Goal: Task Accomplishment & Management: Complete application form

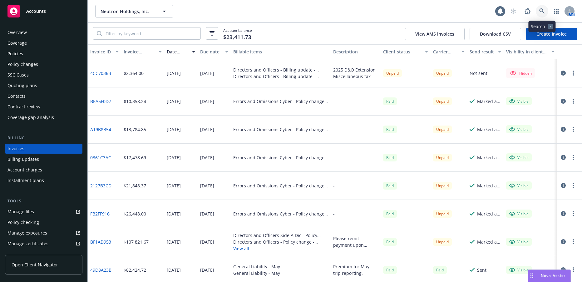
click at [542, 12] on icon at bounding box center [543, 11] width 6 height 6
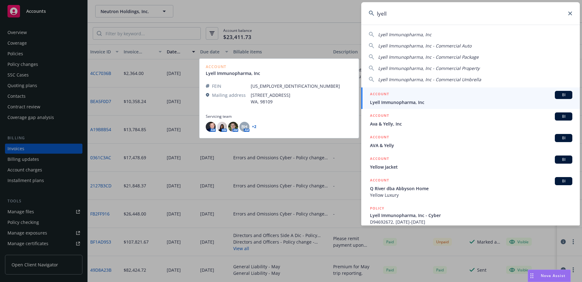
type input "lyell"
click at [409, 103] on span "Lyell Immunopharma, Inc" at bounding box center [471, 102] width 202 height 7
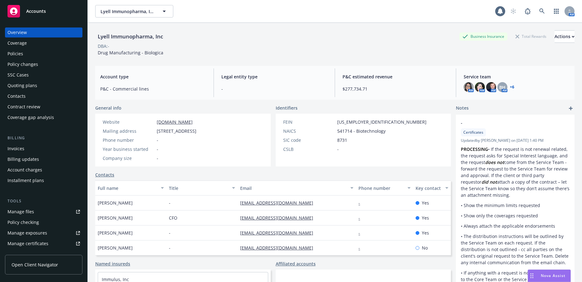
click at [31, 85] on div "Quoting plans" at bounding box center [22, 86] width 30 height 10
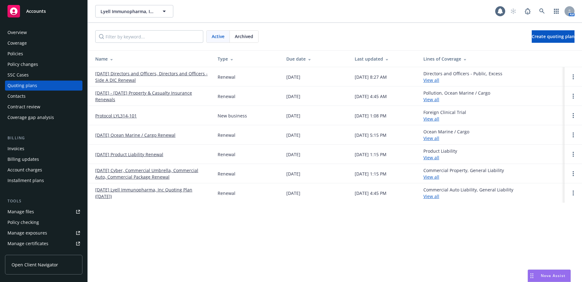
click at [117, 79] on link "10/01/25 Directors and Officers, Directors and Officers - Side A DIC Renewal" at bounding box center [151, 76] width 112 height 13
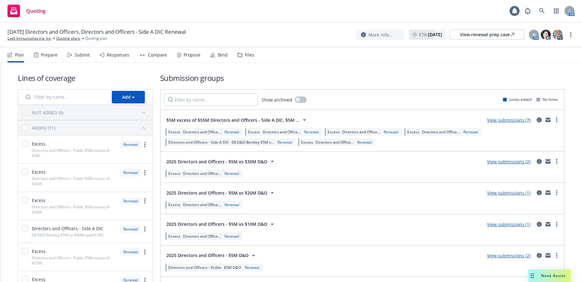
click at [220, 55] on div "Bind" at bounding box center [223, 54] width 10 height 5
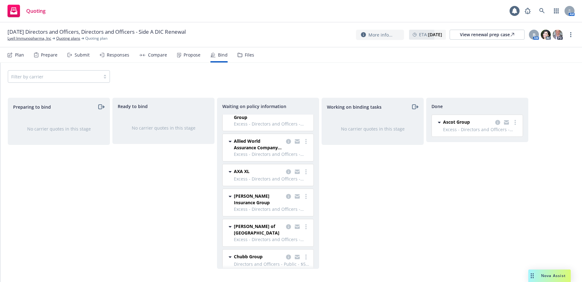
scroll to position [154, 0]
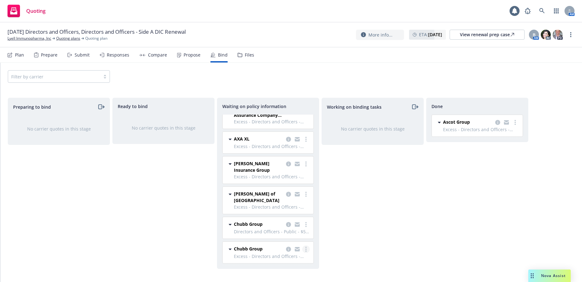
click at [306, 249] on circle "more" at bounding box center [306, 249] width 1 height 1
click at [242, 250] on span "Chubb Group" at bounding box center [248, 249] width 29 height 7
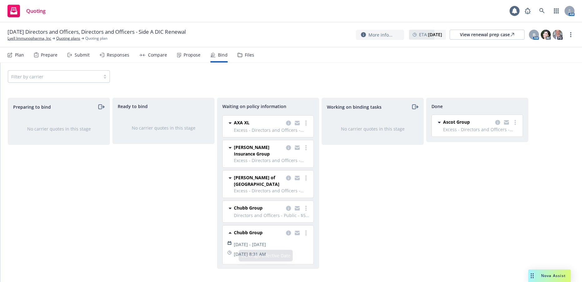
scroll to position [177, 0]
click at [516, 122] on circle "more" at bounding box center [515, 122] width 1 height 1
click at [438, 122] on icon at bounding box center [439, 122] width 7 height 7
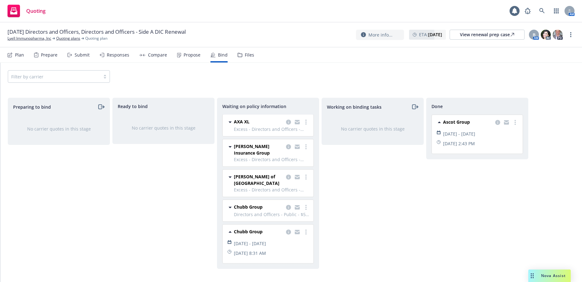
click at [440, 122] on icon at bounding box center [439, 123] width 3 height 2
click at [498, 122] on icon "copy logging email" at bounding box center [498, 122] width 5 height 5
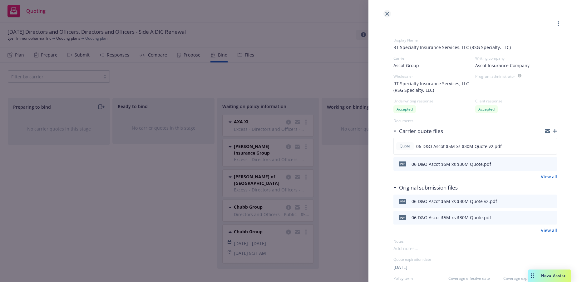
click at [387, 13] on icon "close" at bounding box center [388, 14] width 4 height 4
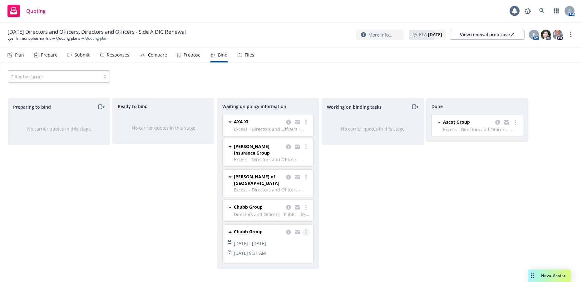
click at [306, 230] on icon "more" at bounding box center [306, 232] width 1 height 5
click at [281, 162] on span "Create policies" at bounding box center [271, 163] width 46 height 6
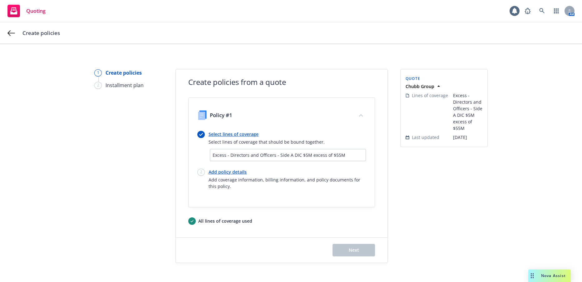
click at [239, 173] on link "Add policy details" at bounding box center [287, 172] width 157 height 7
select select "12"
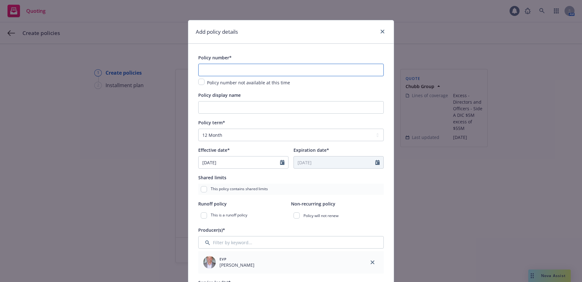
click at [271, 71] on input "text" at bounding box center [291, 70] width 186 height 12
paste input "DOX G70845933 005"
type input "DOX G70845933 005"
drag, startPoint x: 288, startPoint y: 110, endPoint x: 526, endPoint y: 145, distance: 241.0
click at [288, 110] on input "Policy display name" at bounding box center [291, 107] width 186 height 12
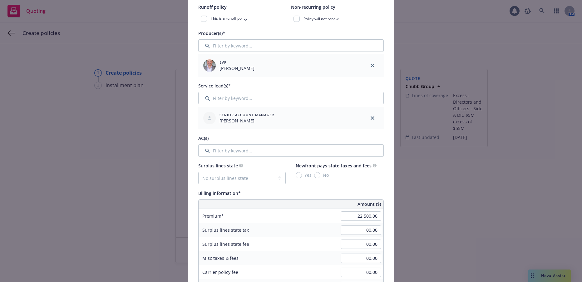
scroll to position [219, 0]
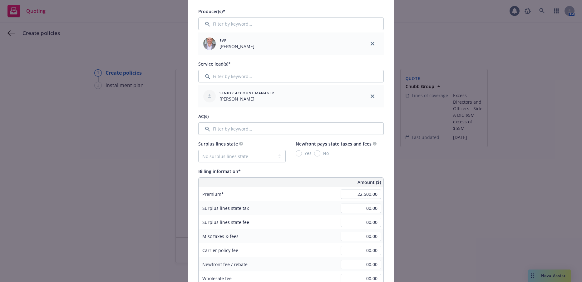
type input "10 $5M xs $55M Excess"
click at [270, 127] on input "Filter by keyword..." at bounding box center [291, 128] width 186 height 12
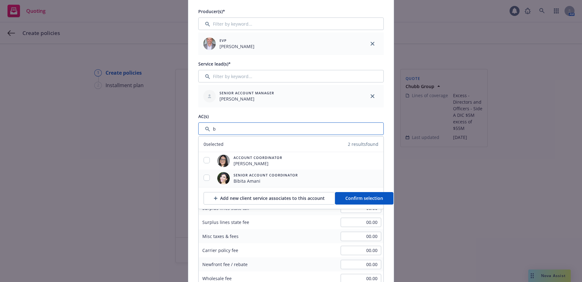
type input "b"
click at [204, 177] on input "checkbox" at bounding box center [207, 178] width 6 height 6
checkbox input "true"
click at [362, 198] on span "Confirm selection" at bounding box center [365, 198] width 38 height 6
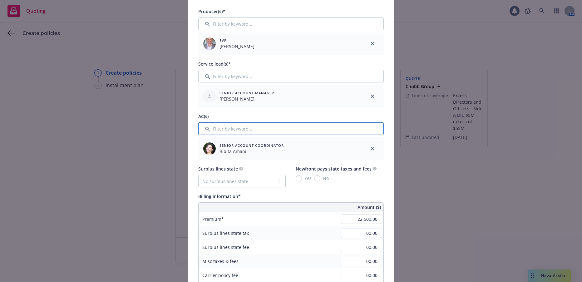
click at [252, 131] on input "Filter by keyword..." at bounding box center [291, 128] width 186 height 12
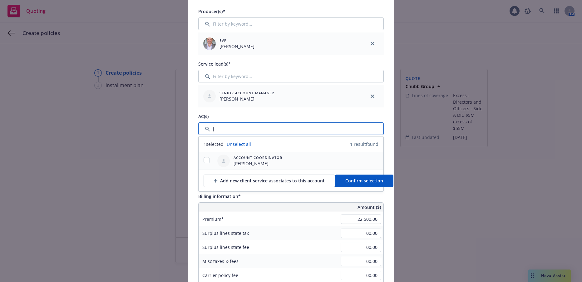
type input "j"
drag, startPoint x: 205, startPoint y: 160, endPoint x: 294, endPoint y: 172, distance: 89.9
click at [206, 160] on input "checkbox" at bounding box center [207, 160] width 6 height 6
checkbox input "true"
click at [351, 181] on span "Confirm selection" at bounding box center [365, 181] width 38 height 6
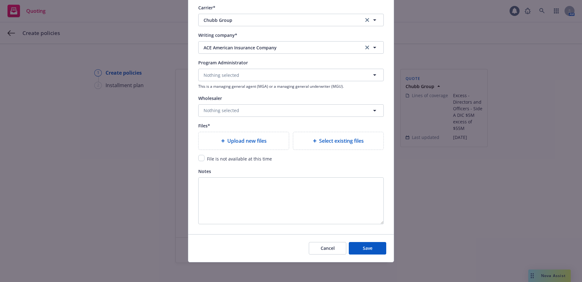
scroll to position [672, 0]
click at [250, 143] on span "Upload new files" at bounding box center [246, 140] width 39 height 7
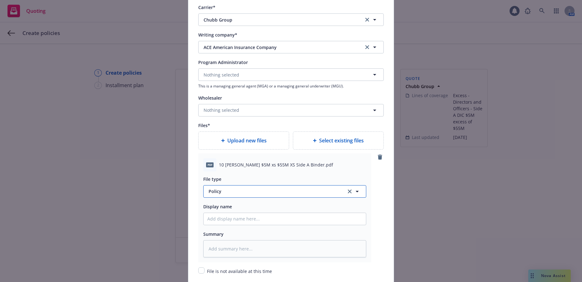
click at [217, 192] on span "Policy" at bounding box center [274, 191] width 131 height 7
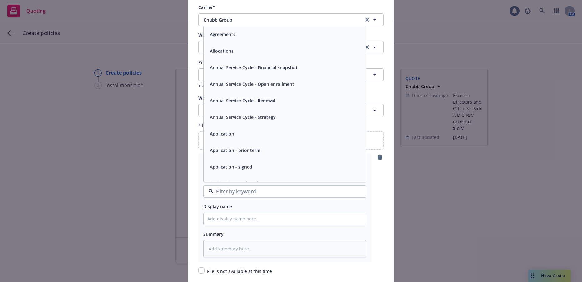
type input "b"
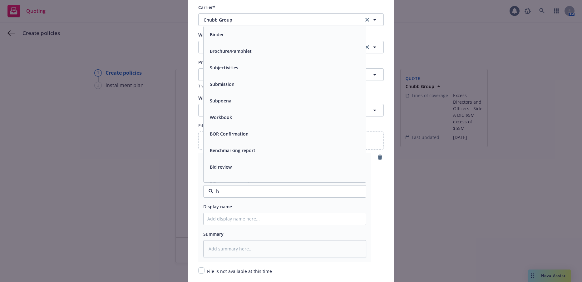
click at [216, 38] on div "Binder" at bounding box center [216, 34] width 18 height 9
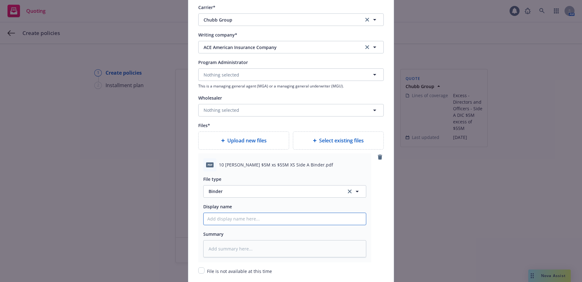
click at [268, 221] on input "Policy display name" at bounding box center [285, 219] width 162 height 12
type textarea "x"
type input "10"
type textarea "x"
type input "10"
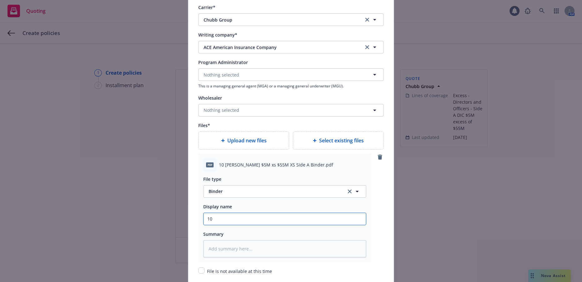
type textarea "x"
type input "10 c"
type textarea "x"
type input "10 ch"
type textarea "x"
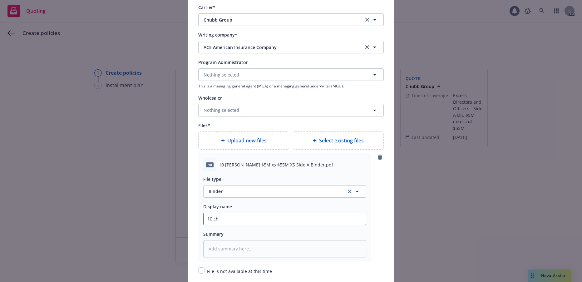
type input "10 chu"
type textarea "x"
type input "10 chub"
type textarea "x"
type input "10 chubb"
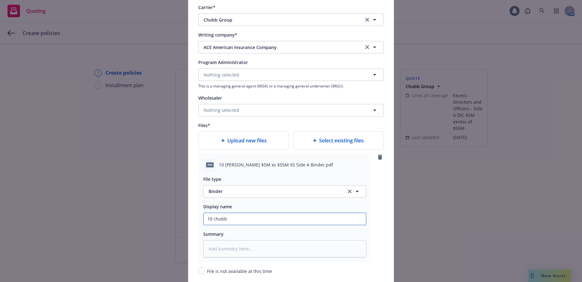
type textarea "x"
type input "10 chubb"
type textarea "x"
type input "10 hubb"
type textarea "x"
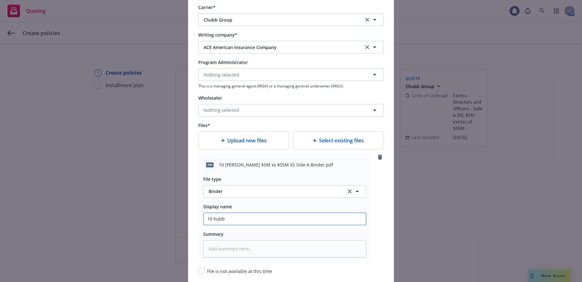
type input "10 Chubb"
type textarea "x"
type input "10 Chubb"
type textarea "x"
type input "10 Chubb $"
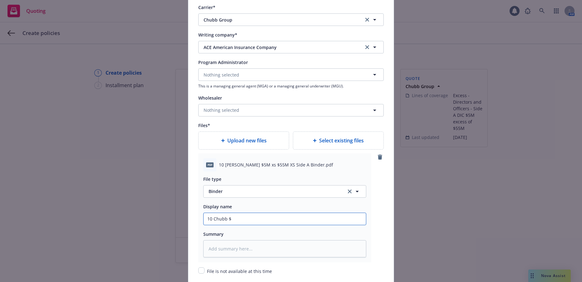
type textarea "x"
type input "10 Chubb $5"
type textarea "x"
type input "10 Chubb $5M"
type textarea "x"
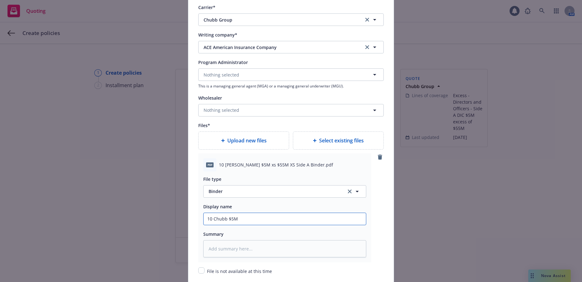
type input "10 Chubb $5M"
type textarea "x"
type input "10 Chubb $5M x"
type textarea "x"
type input "10 Chubb $5M xs"
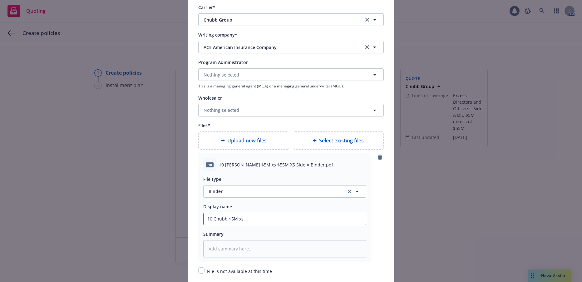
type textarea "x"
type input "10 Chubb $5M xs"
type textarea "x"
type input "10 Chubb $5M xs $"
type textarea "x"
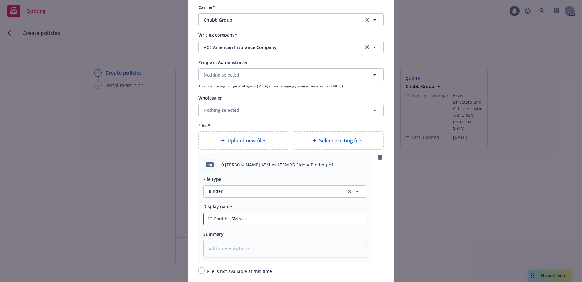
type input "10 Chubb $5M xs $5"
type textarea "x"
type input "10 Chubb $5M xs $55"
type textarea "x"
type input "10 Chubb $5M xs $55M"
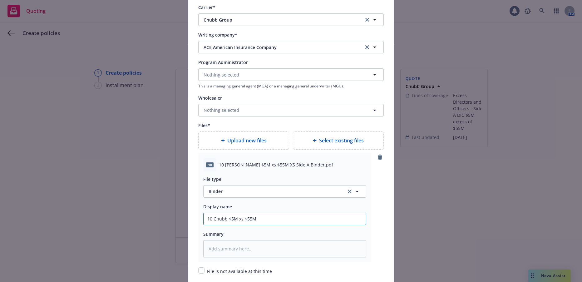
type textarea "x"
type input "10 Chubb $5M xs $55M"
type textarea "x"
type input "10 Chubb $5M xs $55M X"
type textarea "x"
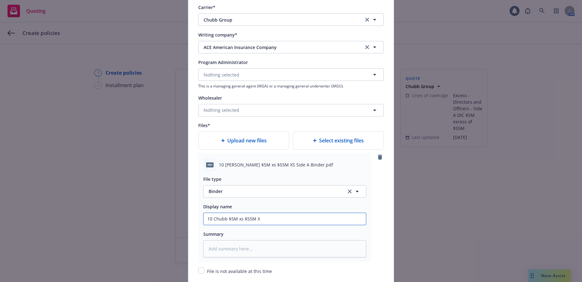
type input "10 Chubb $5M xs $55M XS"
type textarea "x"
type input "10 Chubb $5M xs $55M XS"
type textarea "x"
type input "10 Chubb $5M xs $55M XS Si"
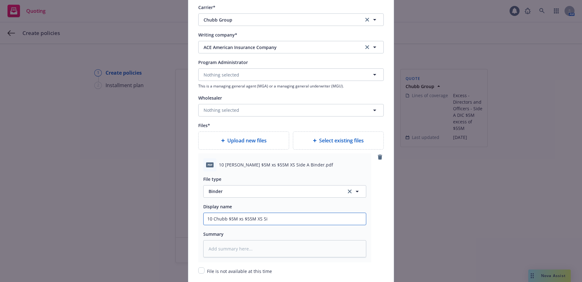
type textarea "x"
type input "10 Chubb $5M xs $55M XS Sid"
type textarea "x"
type input "10 Chubb $5M xs $55M XS Side"
type textarea "x"
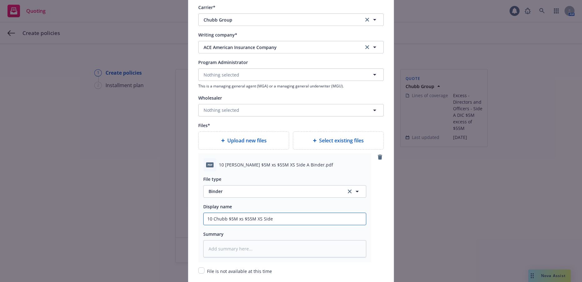
type input "10 Chubb $5M xs $55M XS Side"
type textarea "x"
type input "10 Chubb $5M xs $55M XS Side A"
type textarea "x"
type input "10 Chubb $5M xs $55M XS Side A b"
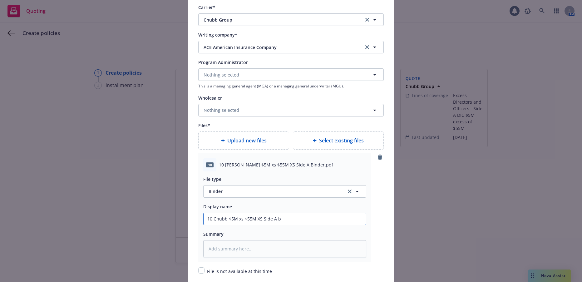
type textarea "x"
type input "10 Chubb $5M xs $55M XS Side A bi"
type textarea "x"
type input "10 Chubb $5M xs $55M XS Side A bin"
type textarea "x"
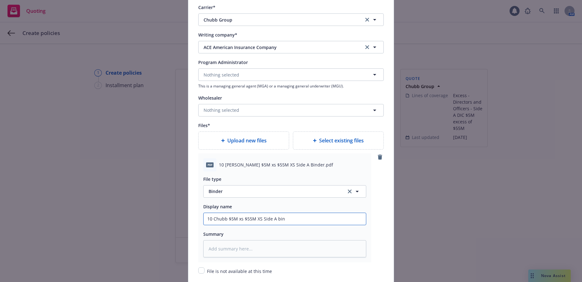
type input "10 Chubb $5M xs $55M XS Side A bi"
type textarea "x"
type input "10 Chubb $5M xs $55M XS Side A b"
type textarea "x"
type input "10 Chubb $5M xs $55M XS Side A"
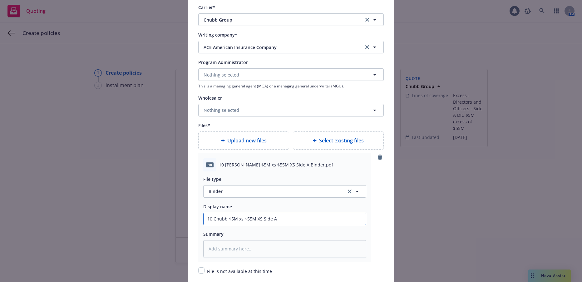
type textarea "x"
type input "10 Chubb $5M xs $55M XS Side A B"
type textarea "x"
type input "10 Chubb $5M xs $55M XS Side A Bin"
type textarea "x"
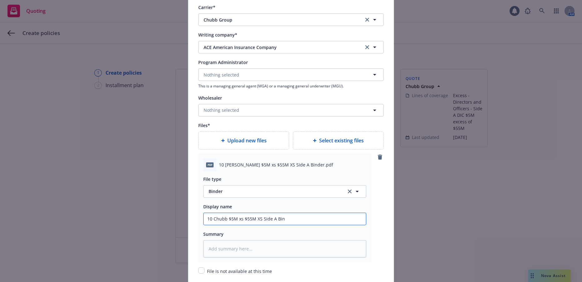
type input "10 Chubb $5M xs $55M XS Side A Bin d"
type textarea "x"
type input "10 Chubb $5M xs $55M XS Side A Bin"
type textarea "x"
type input "10 Chubb $5M xs $55M XS Side A Bin"
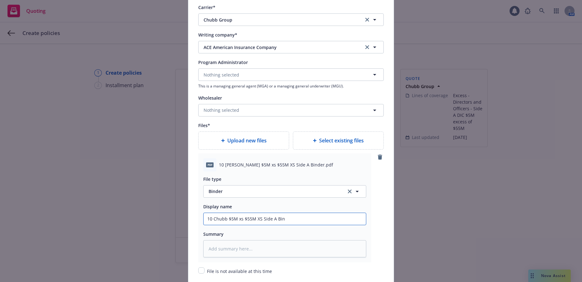
type textarea "x"
type input "10 Chubb $5M xs $55M XS Side A Bind"
type textarea "x"
type input "10 Chubb $5M xs $55M XS Side A Binde"
type textarea "x"
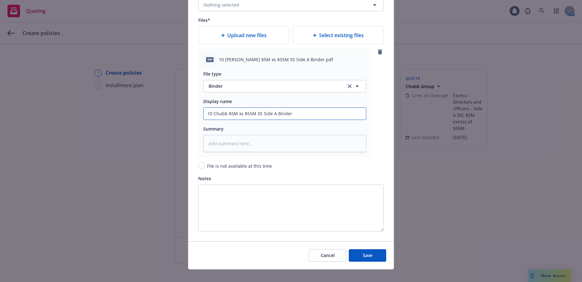
scroll to position [785, 0]
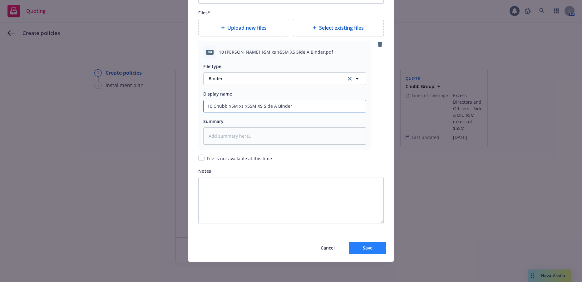
type input "10 Chubb $5M xs $55M XS Side A Binder"
click at [360, 248] on button "Save" at bounding box center [367, 248] width 37 height 12
type textarea "x"
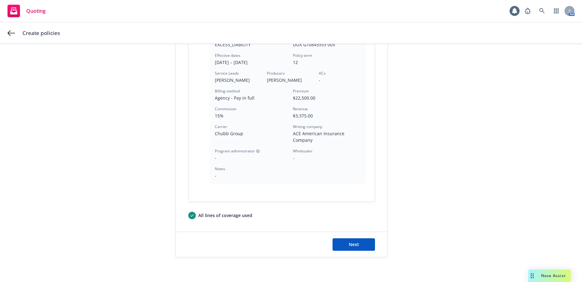
scroll to position [182, 0]
click at [352, 245] on span "Next" at bounding box center [354, 244] width 10 height 6
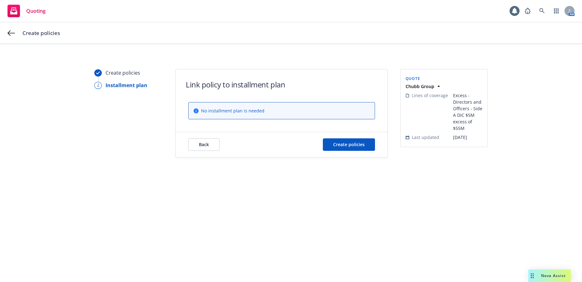
scroll to position [0, 0]
click at [362, 145] on span "Create policies" at bounding box center [349, 145] width 32 height 6
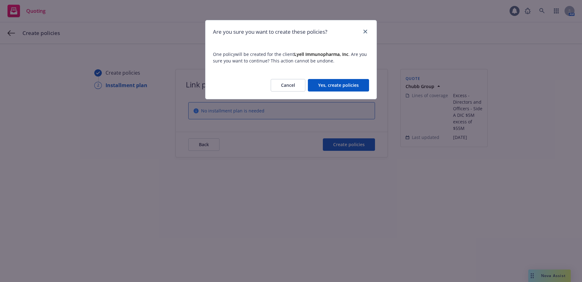
click at [352, 84] on button "Yes, create policies" at bounding box center [338, 85] width 61 height 12
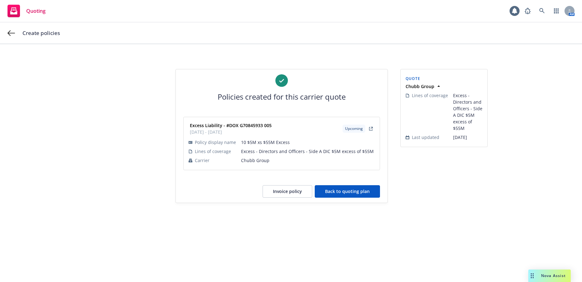
click at [364, 191] on button "Back to quoting plan" at bounding box center [347, 191] width 65 height 12
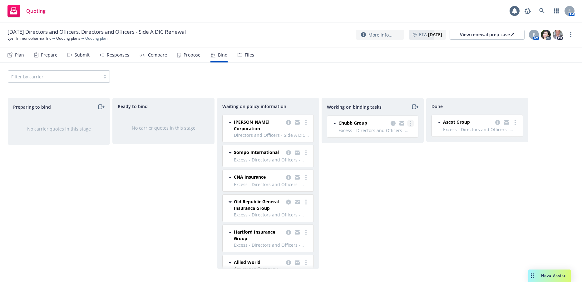
click at [410, 124] on link "more" at bounding box center [410, 123] width 7 height 7
click at [411, 124] on circle "more" at bounding box center [410, 123] width 1 height 1
click at [367, 193] on div "Working on binding tasks Chubb Group Excess - Directors and Officers - Side A D…" at bounding box center [373, 183] width 102 height 171
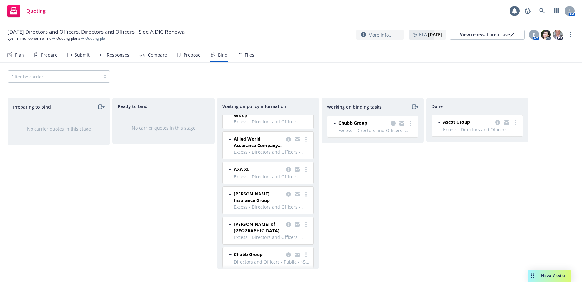
scroll to position [129, 0]
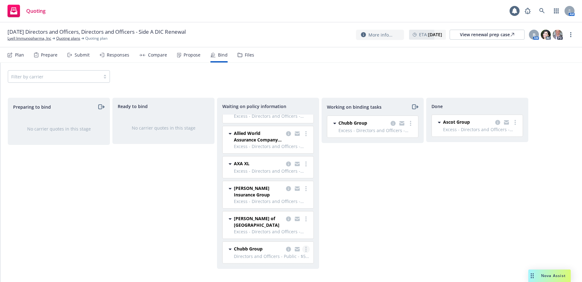
click at [302, 249] on link "more" at bounding box center [305, 249] width 7 height 7
click at [281, 186] on span "Create policies" at bounding box center [271, 186] width 46 height 6
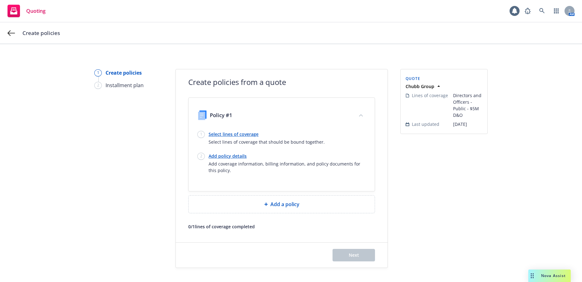
click at [227, 134] on link "Select lines of coverage" at bounding box center [267, 134] width 116 height 7
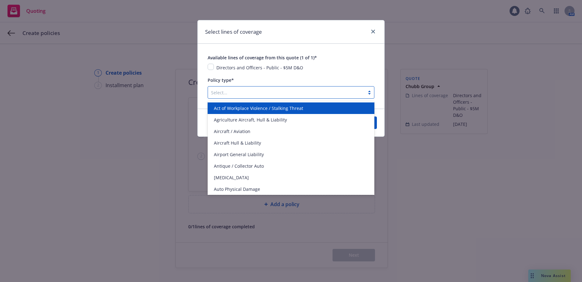
click at [368, 93] on div at bounding box center [369, 92] width 9 height 5
type input "dir"
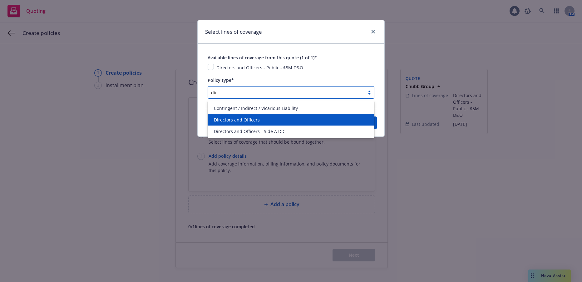
click at [243, 120] on span "Directors and Officers" at bounding box center [237, 120] width 46 height 7
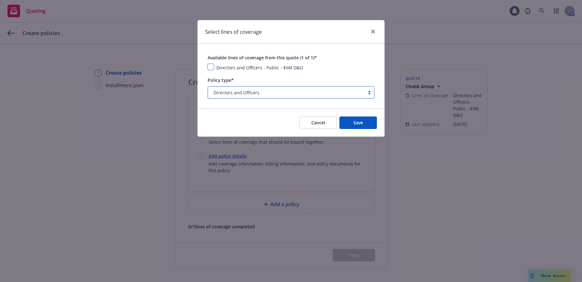
click at [213, 68] on input "checkbox" at bounding box center [211, 67] width 6 height 6
checkbox input "true"
click at [361, 121] on span "Save" at bounding box center [359, 123] width 10 height 6
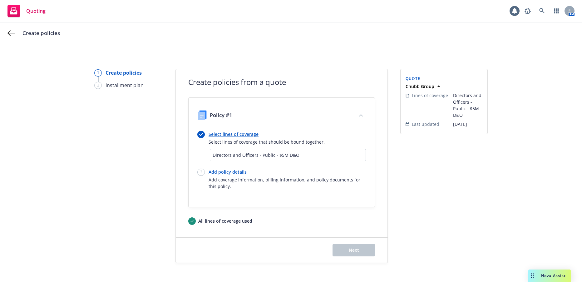
click at [234, 171] on link "Add policy details" at bounding box center [287, 172] width 157 height 7
select select "12"
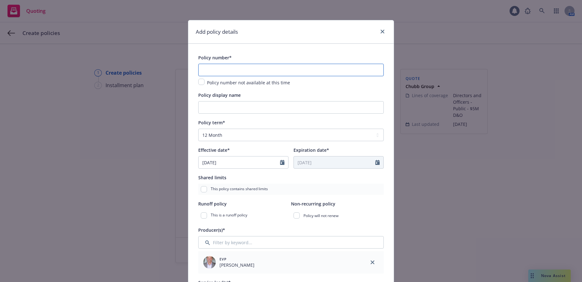
click at [238, 70] on input "text" at bounding box center [291, 70] width 186 height 12
click at [231, 72] on input "text" at bounding box center [291, 70] width 186 height 12
paste input "8262-0297"
type input "8262-0297"
click at [272, 99] on div "Policy display name" at bounding box center [291, 102] width 186 height 22
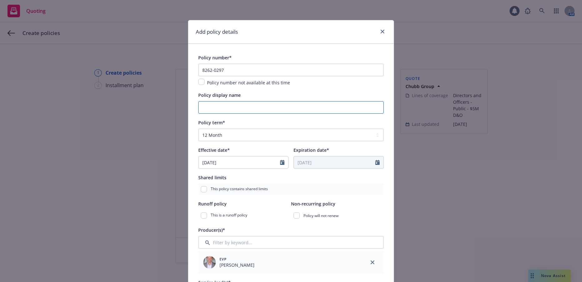
click at [253, 105] on input "Policy display name" at bounding box center [291, 107] width 186 height 12
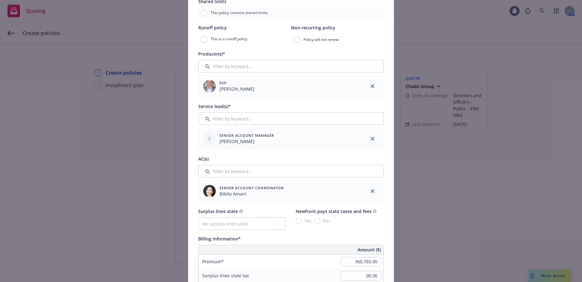
scroll to position [187, 0]
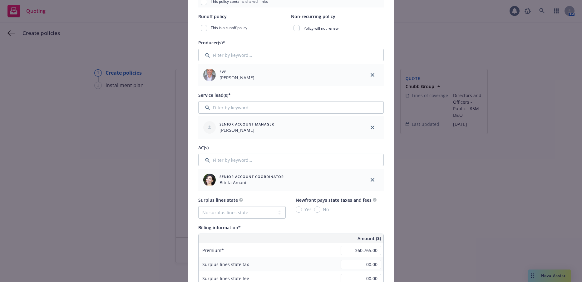
type input "00 $5M Primary"
click at [242, 158] on input "Filter by keyword..." at bounding box center [291, 160] width 186 height 12
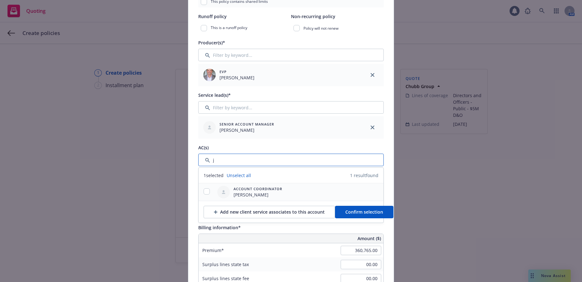
type input "j"
click at [205, 192] on input "checkbox" at bounding box center [207, 191] width 6 height 6
checkbox input "true"
click at [360, 212] on span "Confirm selection" at bounding box center [365, 212] width 38 height 6
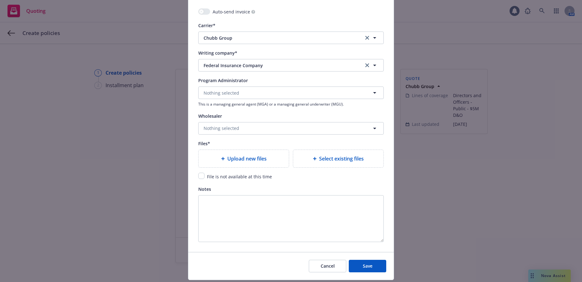
scroll to position [656, 0]
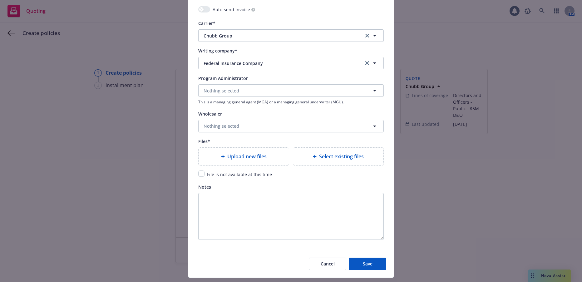
click at [249, 156] on span "Upload new files" at bounding box center [246, 156] width 39 height 7
type textarea "x"
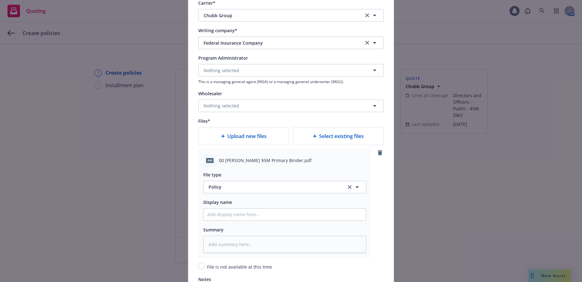
scroll to position [687, 0]
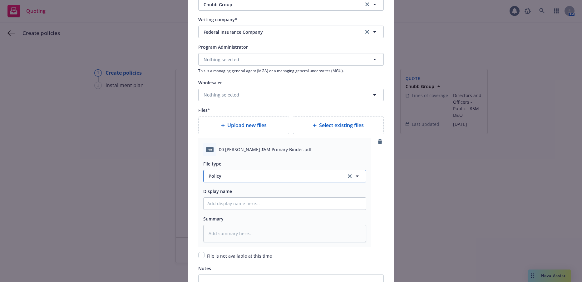
click at [213, 177] on span "Policy" at bounding box center [274, 176] width 131 height 7
type input "b"
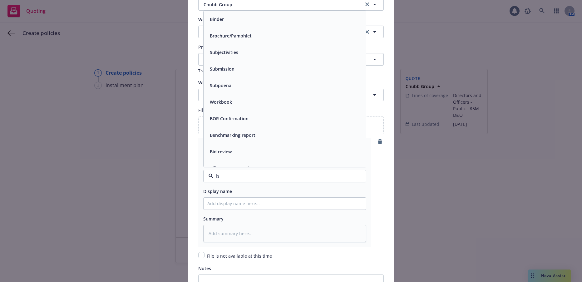
scroll to position [719, 0]
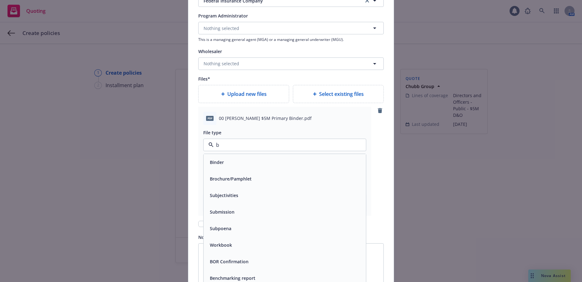
click at [218, 162] on span "Binder" at bounding box center [217, 162] width 14 height 7
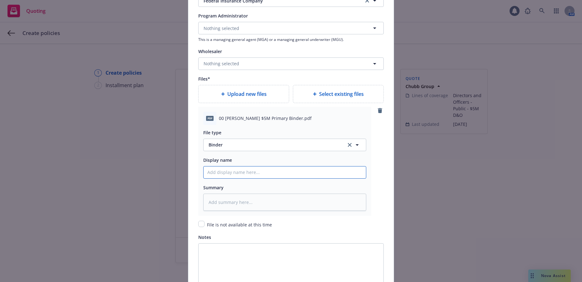
click at [235, 172] on input "Policy display name" at bounding box center [285, 173] width 162 height 12
type textarea "x"
type input "0"
type textarea "x"
type input "00"
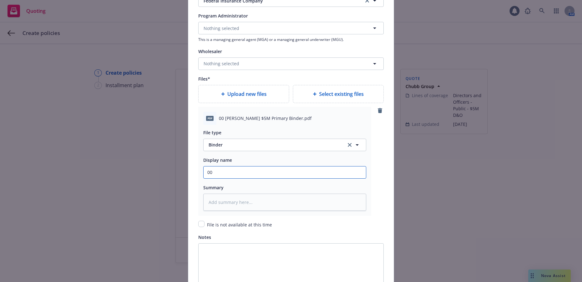
type textarea "x"
type input "00"
type textarea "x"
type input "00 C"
type textarea "x"
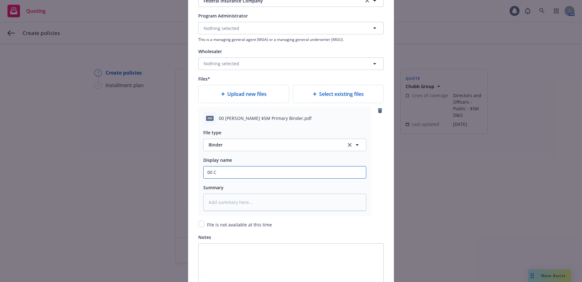
type input "00 Ch"
type textarea "x"
type input "00 Chu"
type textarea "x"
type input "00 Chub"
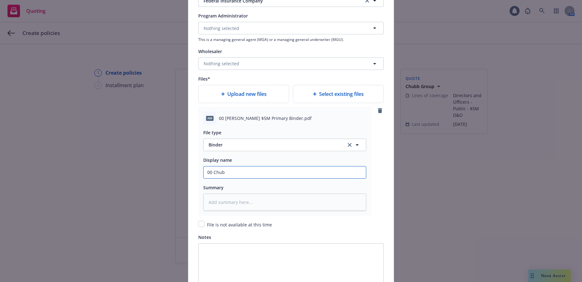
type textarea "x"
type input "00 Chubb"
type textarea "x"
type input "00 Chubb"
type textarea "x"
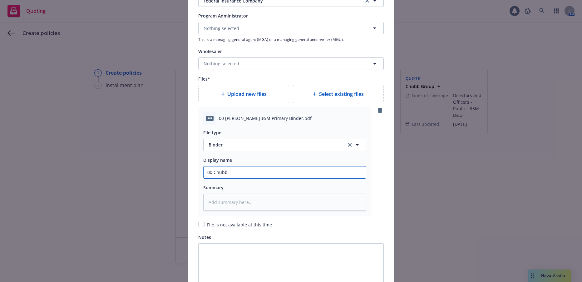
type input "00 Chubb %"
type textarea "x"
type input "00 Chubb"
type textarea "x"
type input "00 Chubb $"
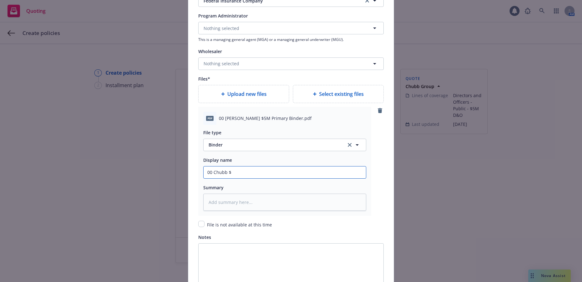
type textarea "x"
type input "00 Chubb $5"
type textarea "x"
type input "00 Chubb $5M"
type textarea "x"
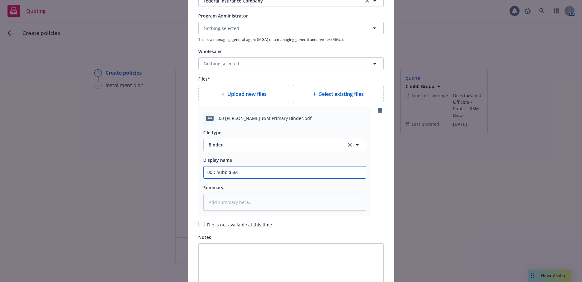
type input "00 Chubb $5M"
type textarea "x"
type input "00 Chubb $5M P"
type textarea "x"
type input "00 Chubb $5M Pr"
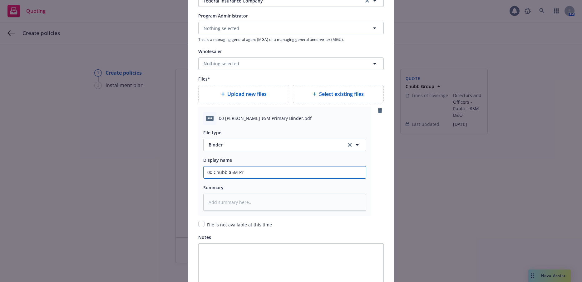
type textarea "x"
type input "00 Chubb $5M Pri"
type textarea "x"
type input "00 Chubb $5M Prim"
type textarea "x"
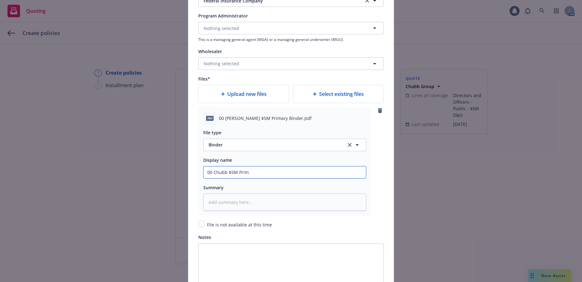
type input "00 Chubb $5M Prima"
type textarea "x"
type input "00 Chubb $5M Primar"
type textarea "x"
type input "00 Chubb $5M Primary"
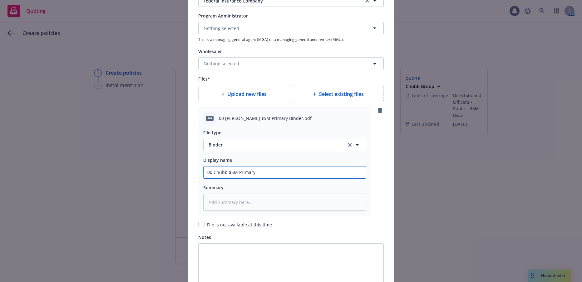
type textarea "x"
type input "00 Chubb $5M Primary"
type textarea "x"
type input "00 Chubb $5M Primary B"
type textarea "x"
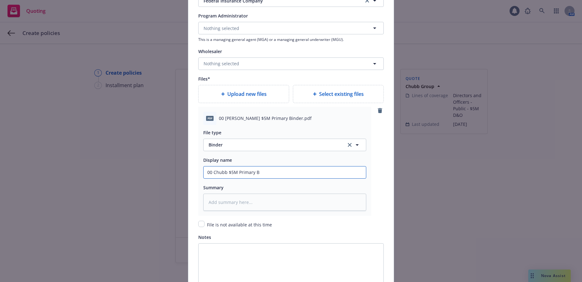
type input "00 Chubb $5M Primary Bi"
type textarea "x"
type input "00 Chubb $5M Primary Bin"
type textarea "x"
type input "00 Chubb $5M Primary Bind"
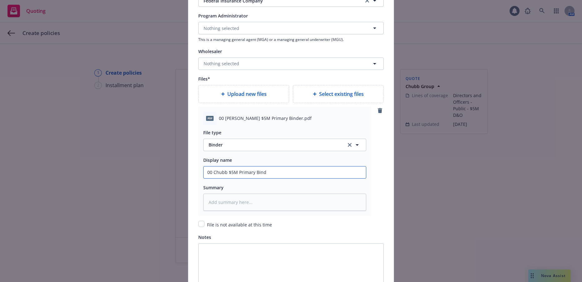
type textarea "x"
type input "00 Chubb $5M Primary Binde"
type textarea "x"
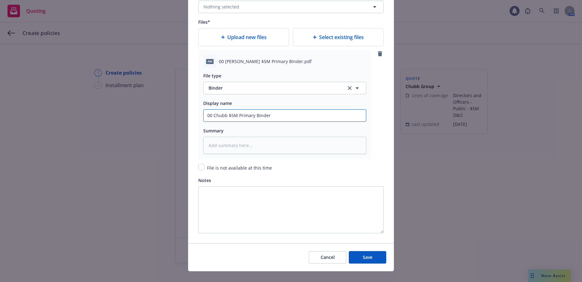
scroll to position [785, 0]
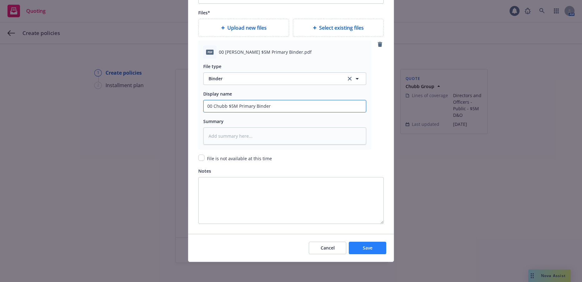
type input "00 Chubb $5M Primary Binder"
click at [360, 245] on button "Save" at bounding box center [367, 248] width 37 height 12
type textarea "x"
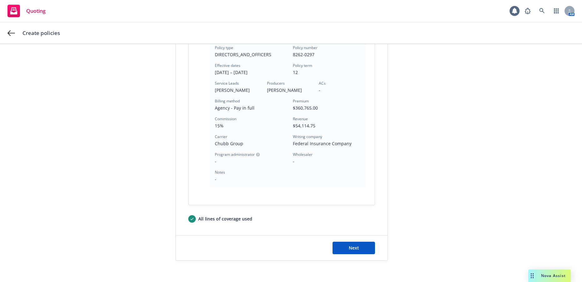
scroll to position [175, 0]
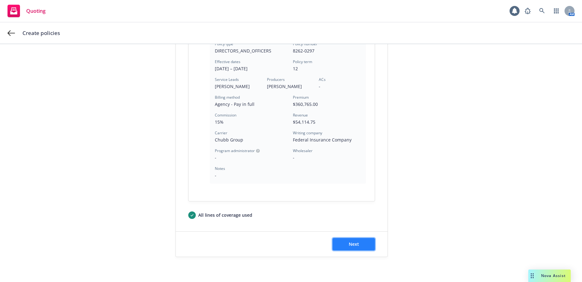
click at [355, 243] on span "Next" at bounding box center [354, 244] width 10 height 6
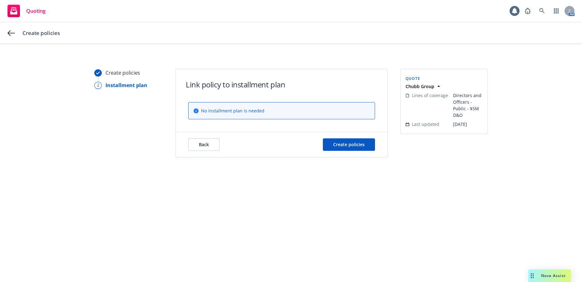
scroll to position [0, 0]
click at [353, 148] on button "Create policies" at bounding box center [349, 144] width 52 height 12
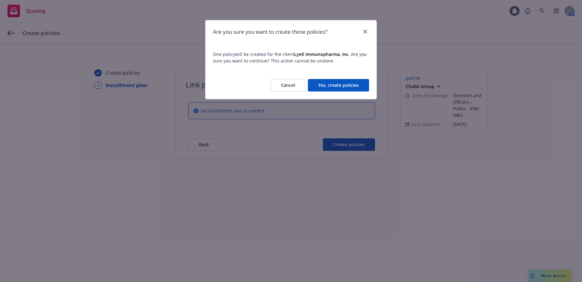
click at [346, 84] on button "Yes, create policies" at bounding box center [338, 85] width 61 height 12
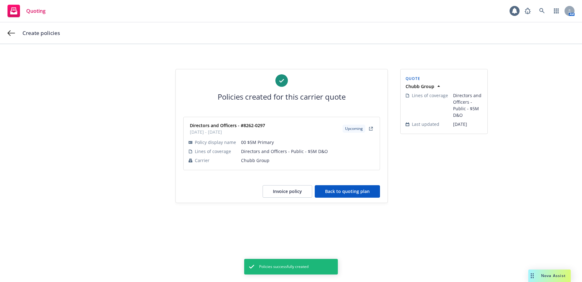
click at [364, 192] on button "Back to quoting plan" at bounding box center [347, 191] width 65 height 12
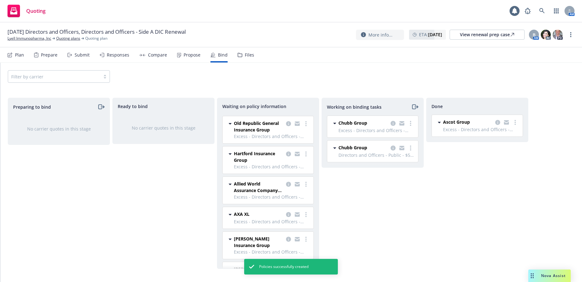
scroll to position [104, 0]
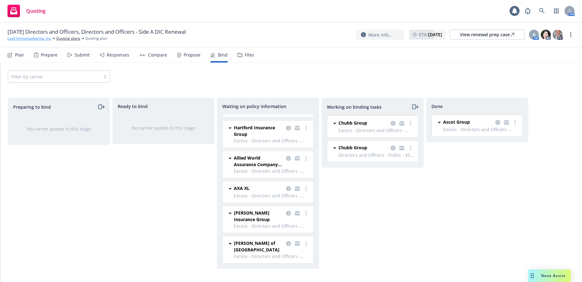
click at [44, 37] on link "Lyell Immunopharma, Inc" at bounding box center [29, 39] width 44 height 6
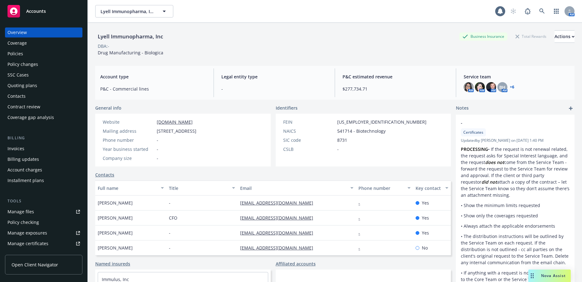
click at [16, 55] on div "Policies" at bounding box center [15, 54] width 16 height 10
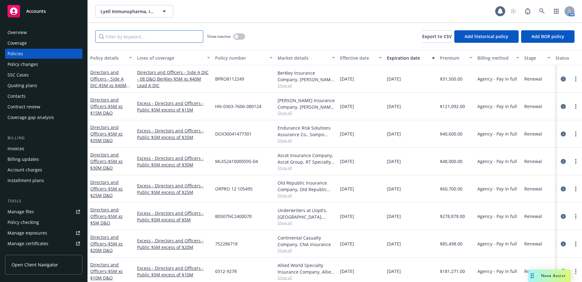
click at [134, 39] on input "Filter by keyword..." at bounding box center [149, 36] width 108 height 12
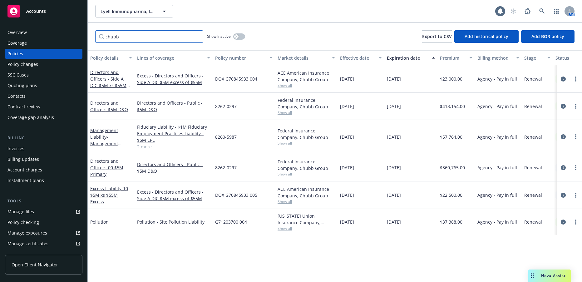
type input "chubb"
click at [112, 195] on div "Excess Liability - 10 $5M xs $55M Excess" at bounding box center [111, 195] width 42 height 20
click at [562, 195] on icon "circleInformation" at bounding box center [563, 195] width 5 height 5
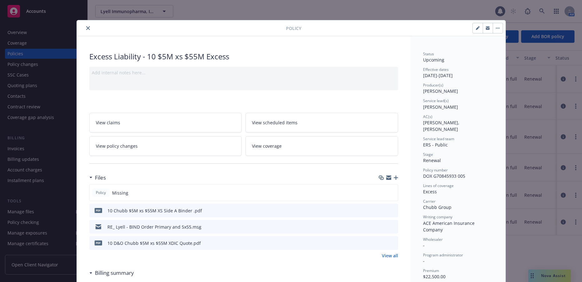
click at [118, 146] on span "View policy changes" at bounding box center [117, 146] width 42 height 7
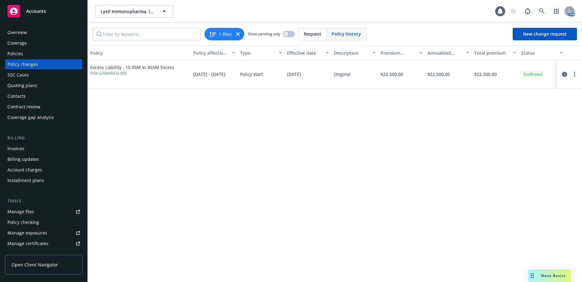
click at [565, 74] on icon "circleInformation" at bounding box center [564, 74] width 5 height 5
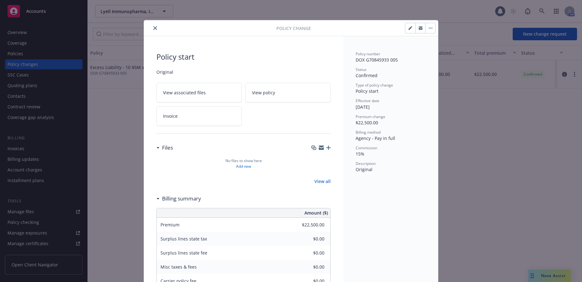
click at [409, 29] on icon "button" at bounding box center [411, 28] width 4 height 4
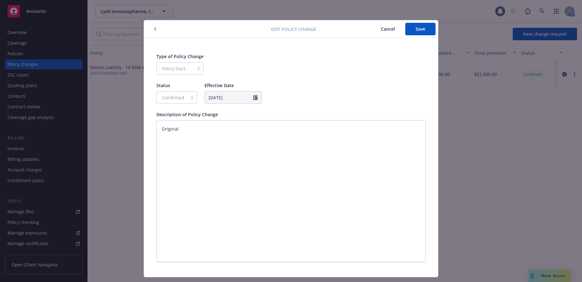
click at [154, 31] on button "button" at bounding box center [155, 28] width 7 height 7
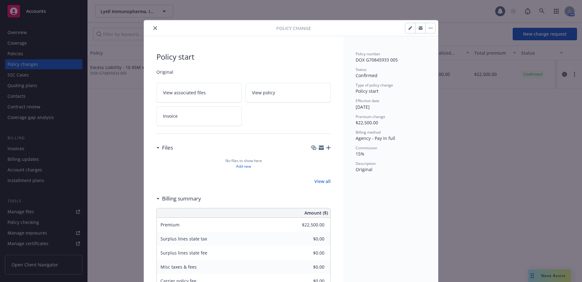
click at [150, 24] on div at bounding box center [212, 27] width 130 height 7
click at [153, 28] on icon "close" at bounding box center [155, 28] width 4 height 4
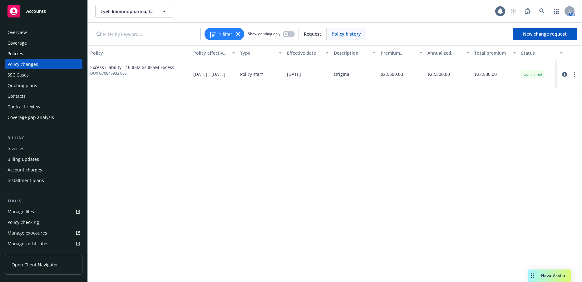
click at [131, 69] on span "Excess Liability - 10 $5M xs $55M Excess" at bounding box center [132, 67] width 84 height 7
click at [12, 55] on div "Policies" at bounding box center [15, 54] width 16 height 10
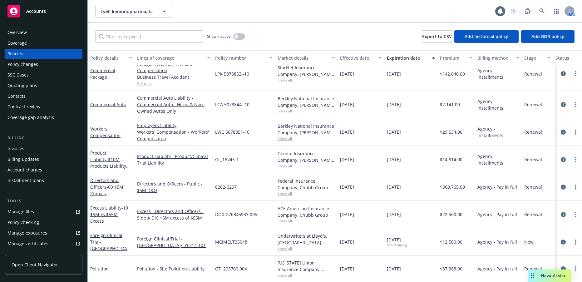
scroll to position [415, 0]
click at [124, 212] on span "- 10 $5M xs $55M Excess" at bounding box center [109, 214] width 38 height 19
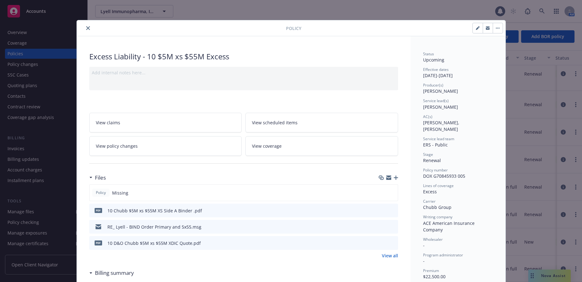
scroll to position [19, 0]
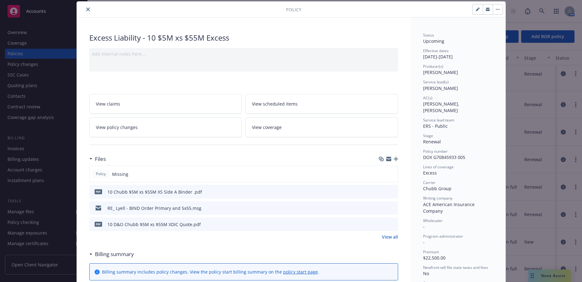
click at [473, 10] on button "button" at bounding box center [478, 9] width 10 height 10
select select "RENEWAL"
select select "12"
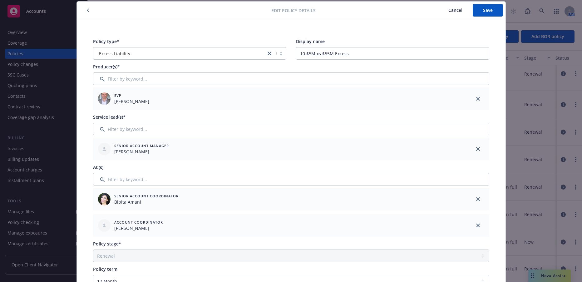
click at [279, 54] on div at bounding box center [276, 53] width 20 height 7
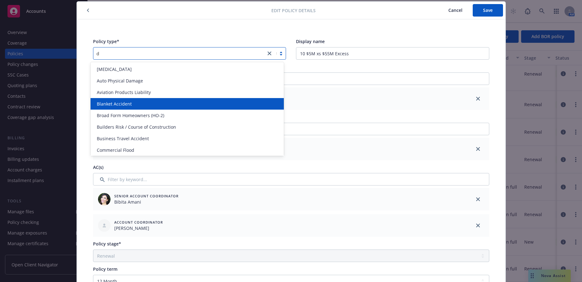
type input "di"
click at [136, 106] on span "Directors and Officers" at bounding box center [120, 104] width 46 height 7
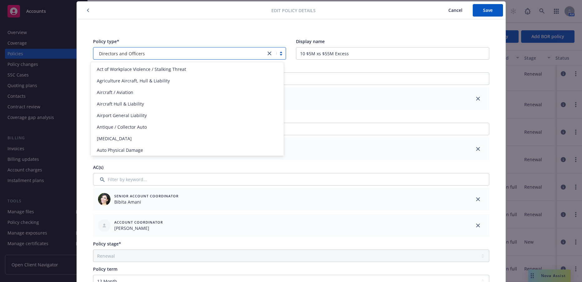
click at [278, 54] on div at bounding box center [276, 53] width 20 height 7
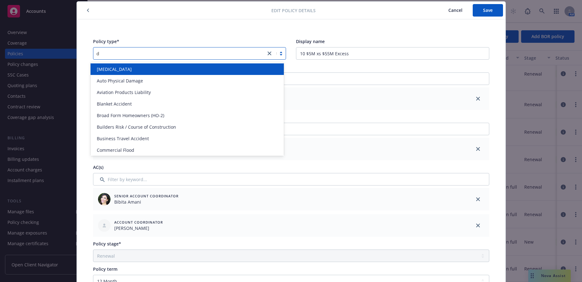
type input "di"
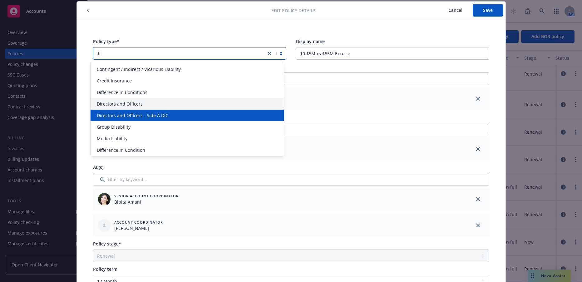
click at [159, 111] on div "Directors and Officers - Side A DIC" at bounding box center [187, 116] width 193 height 12
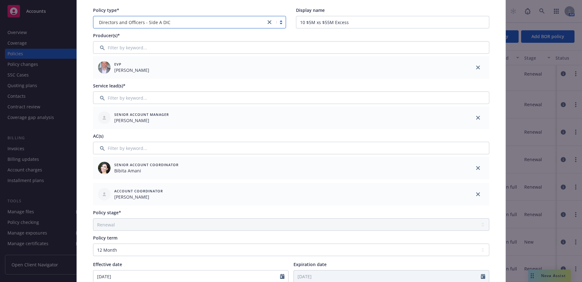
scroll to position [0, 0]
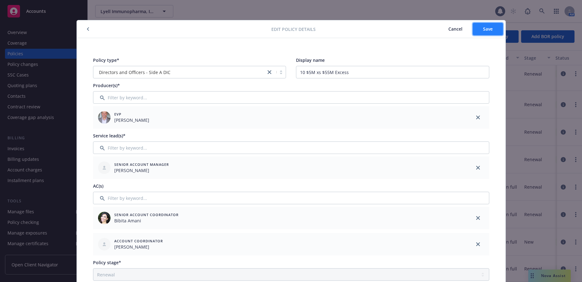
click at [484, 30] on span "Save" at bounding box center [488, 29] width 10 height 6
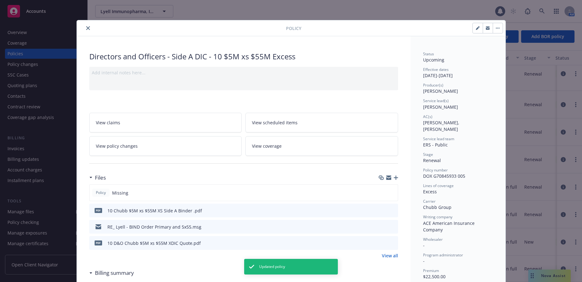
click at [86, 27] on icon "close" at bounding box center [88, 28] width 4 height 4
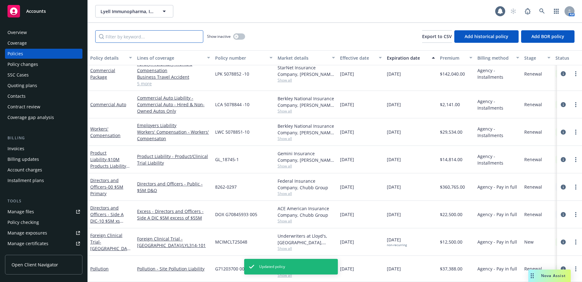
click at [142, 37] on input "Filter by keyword..." at bounding box center [149, 36] width 108 height 12
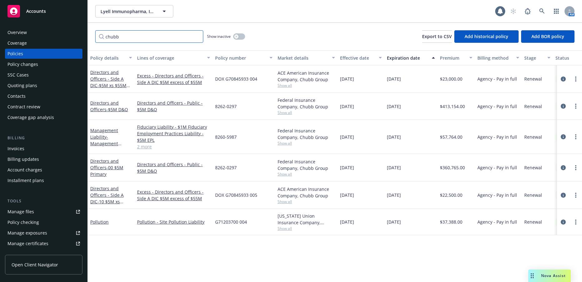
type input "chubb"
